Goal: Task Accomplishment & Management: Manage account settings

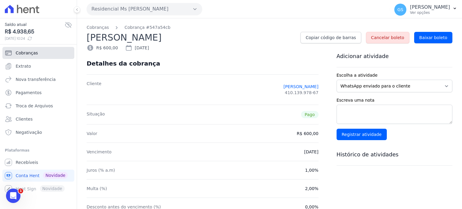
click at [40, 53] on link "Cobranças" at bounding box center [38, 53] width 72 height 12
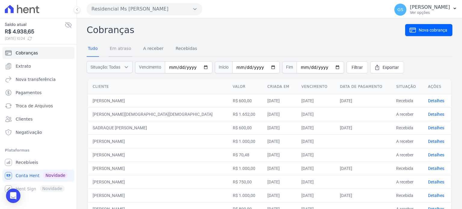
click at [130, 50] on link "Em atraso" at bounding box center [120, 49] width 24 height 16
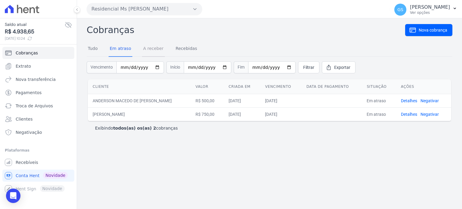
click at [160, 51] on link "A receber" at bounding box center [153, 49] width 23 height 16
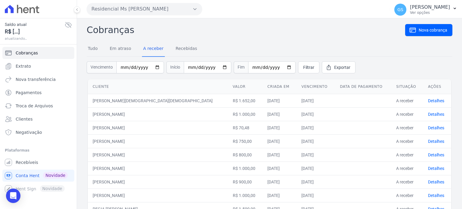
scroll to position [25, 0]
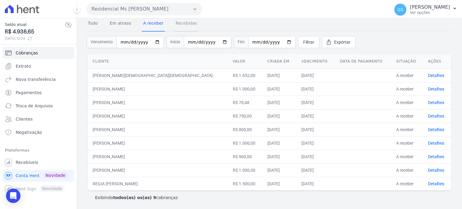
click at [189, 20] on link "Recebidas" at bounding box center [186, 24] width 24 height 16
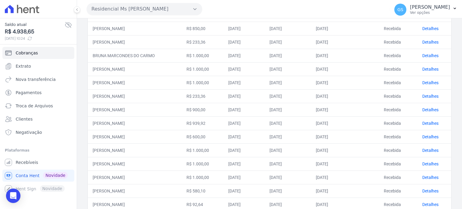
scroll to position [120, 0]
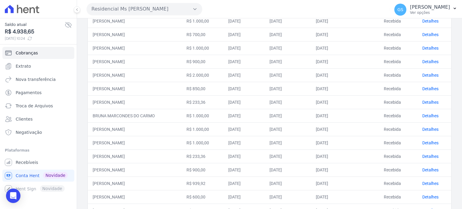
drag, startPoint x: 299, startPoint y: 102, endPoint x: 350, endPoint y: 102, distance: 51.7
click at [350, 102] on tr "JOAO VITOR DE MORAES R$ 233,36 26/09/2025 30/09/2025 08/10/2025 Recebida Detalh…" at bounding box center [269, 102] width 363 height 14
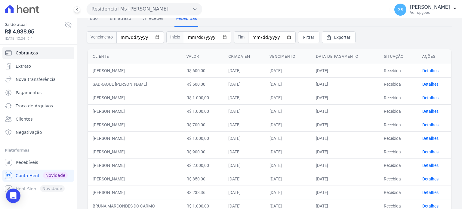
scroll to position [0, 0]
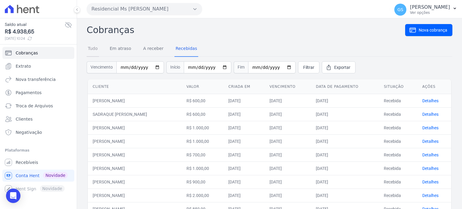
click at [94, 50] on link "Tudo" at bounding box center [93, 49] width 12 height 16
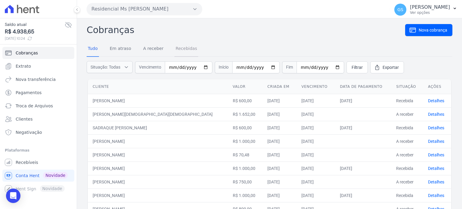
click at [183, 49] on link "Recebidas" at bounding box center [186, 49] width 24 height 16
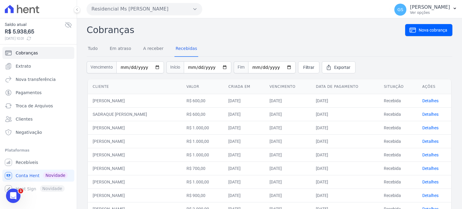
click at [315, 34] on h2 "Cobranças" at bounding box center [246, 30] width 318 height 14
click at [151, 48] on link "A receber" at bounding box center [153, 49] width 23 height 16
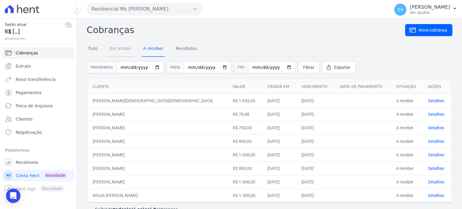
click at [127, 49] on link "Em atraso" at bounding box center [120, 49] width 24 height 16
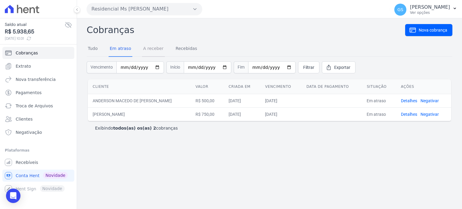
click at [149, 48] on link "A receber" at bounding box center [153, 49] width 23 height 16
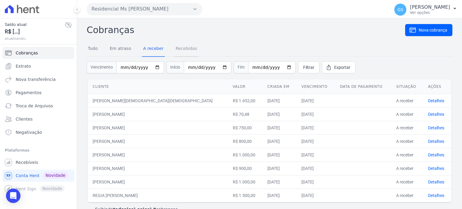
click at [183, 48] on link "Recebidas" at bounding box center [186, 49] width 24 height 16
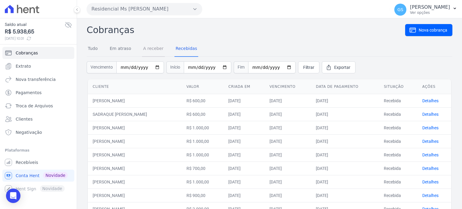
click at [147, 49] on link "A receber" at bounding box center [153, 49] width 23 height 16
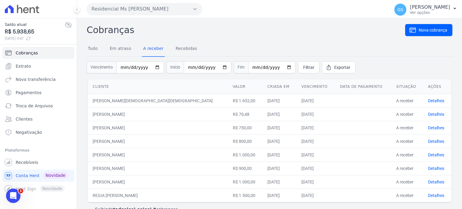
scroll to position [12, 0]
